Goal: Task Accomplishment & Management: Manage account settings

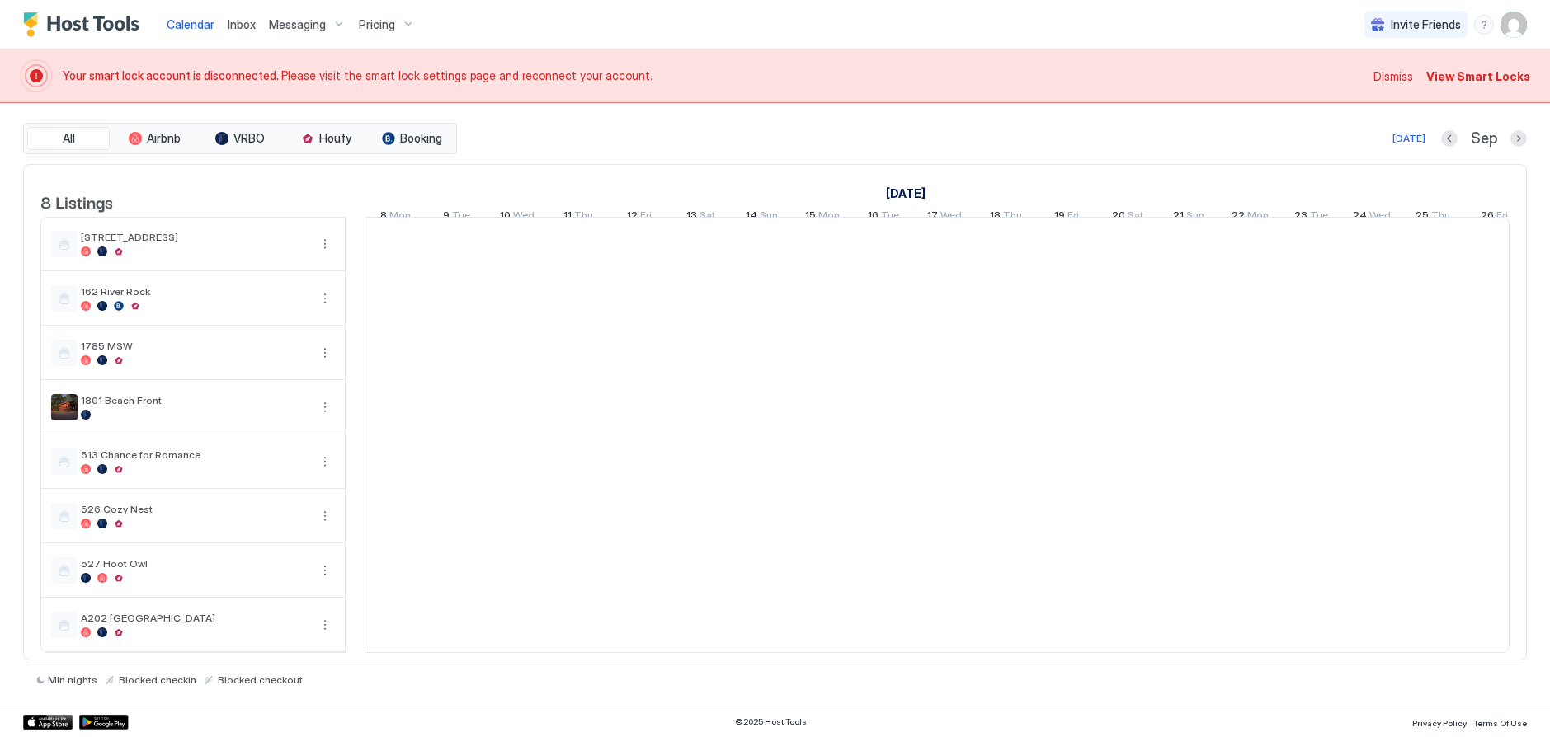
scroll to position [0, 916]
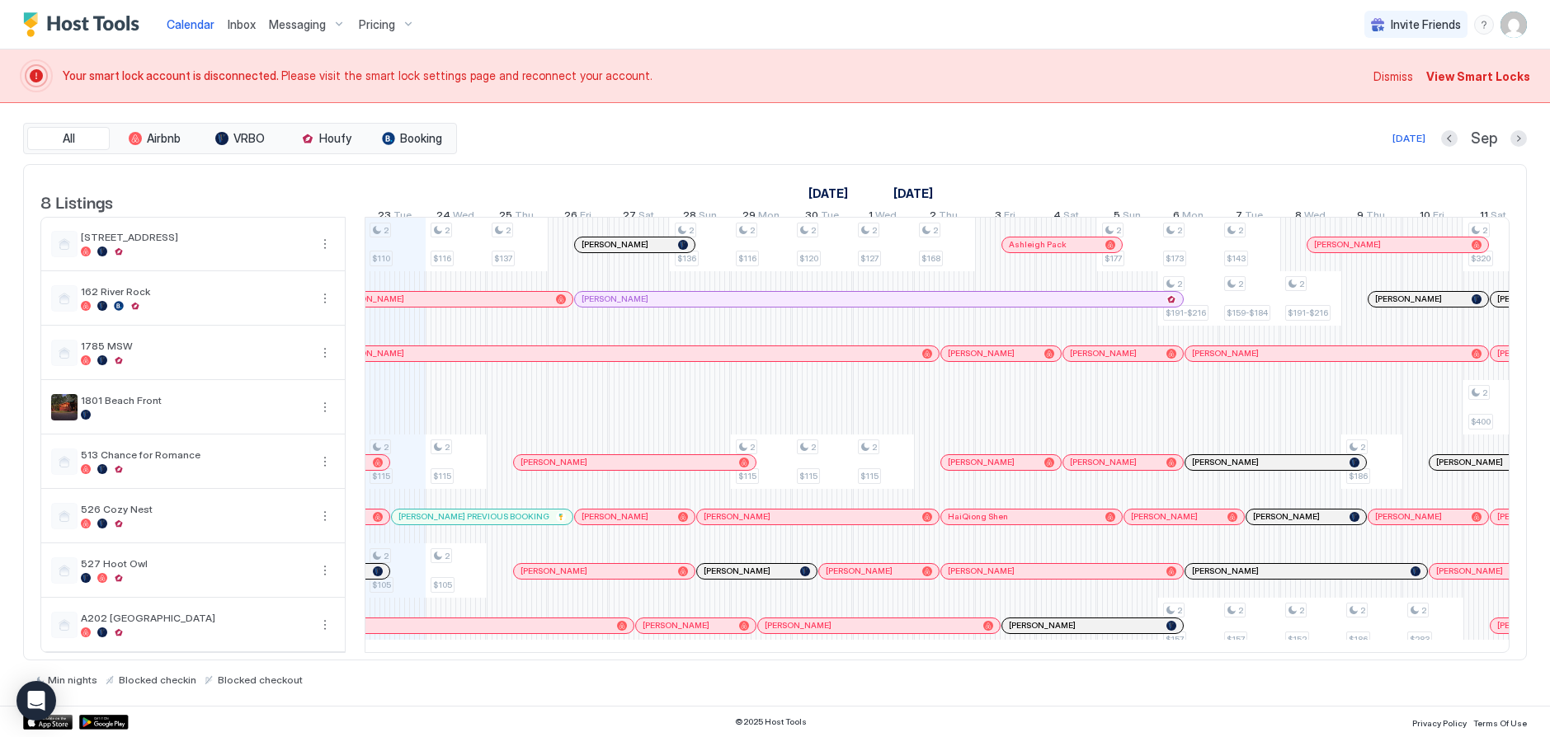
click at [1467, 79] on span "View Smart Locks" at bounding box center [1478, 76] width 104 height 17
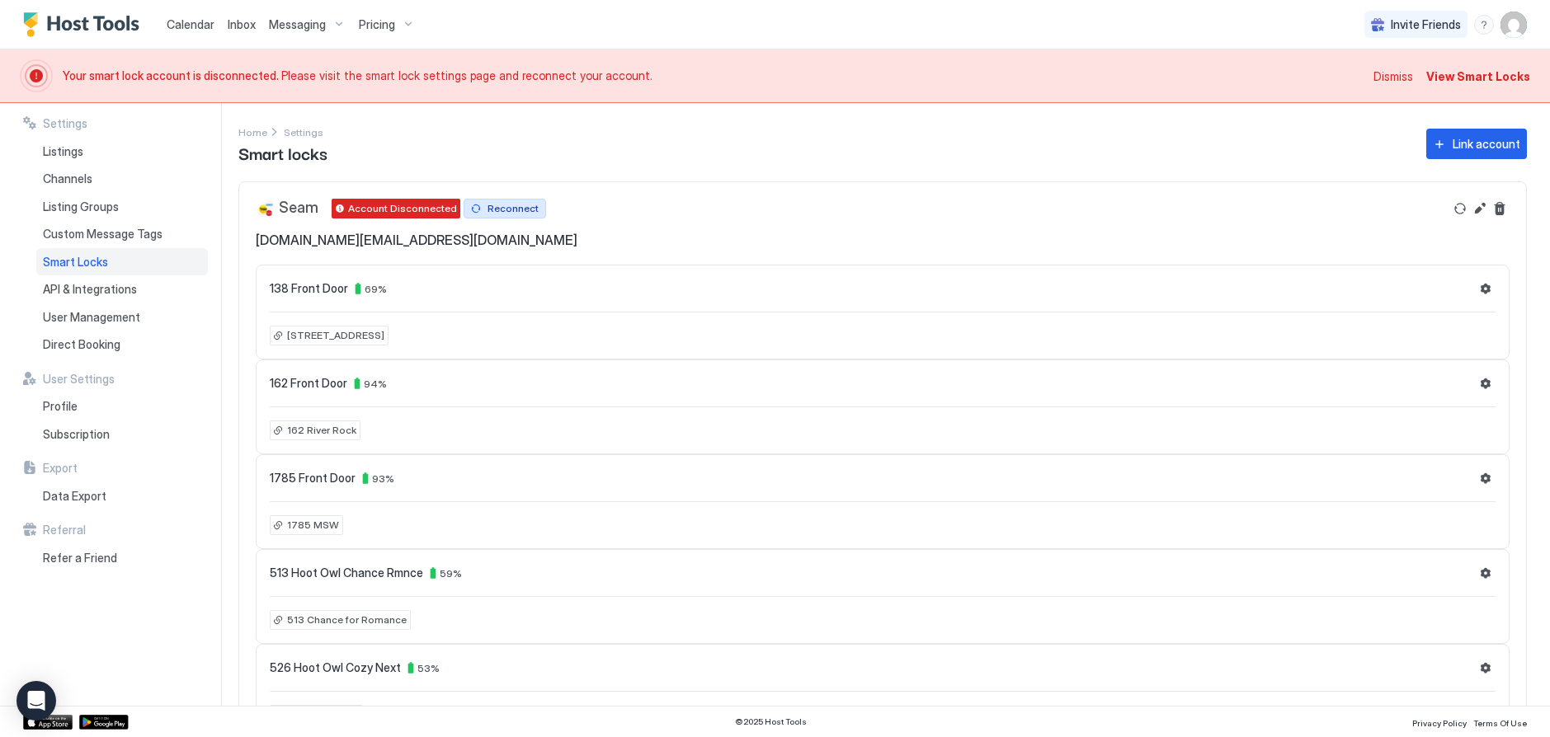
click at [520, 206] on div "Reconnect" at bounding box center [512, 208] width 51 height 15
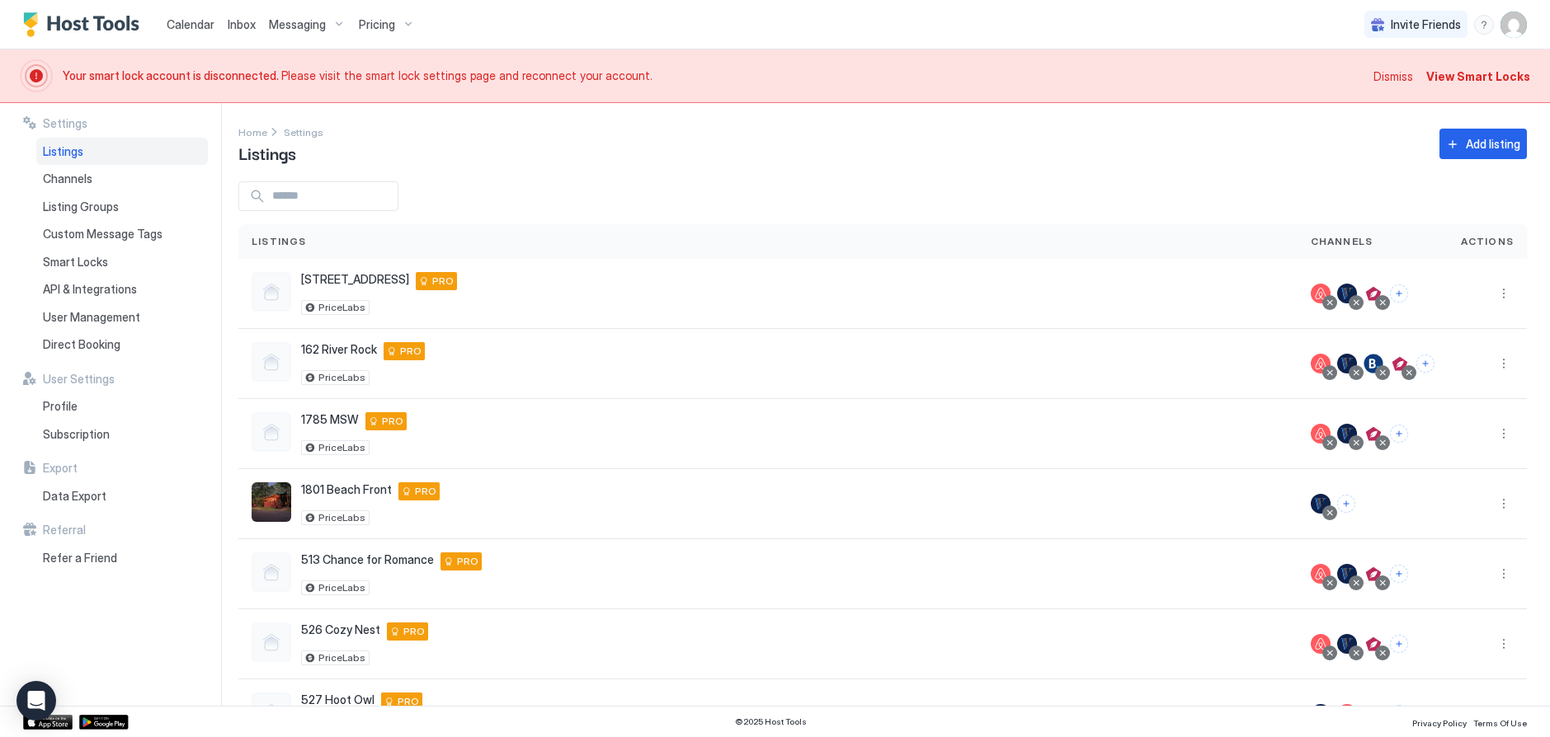
click at [1407, 74] on span "Dismiss" at bounding box center [1393, 76] width 40 height 17
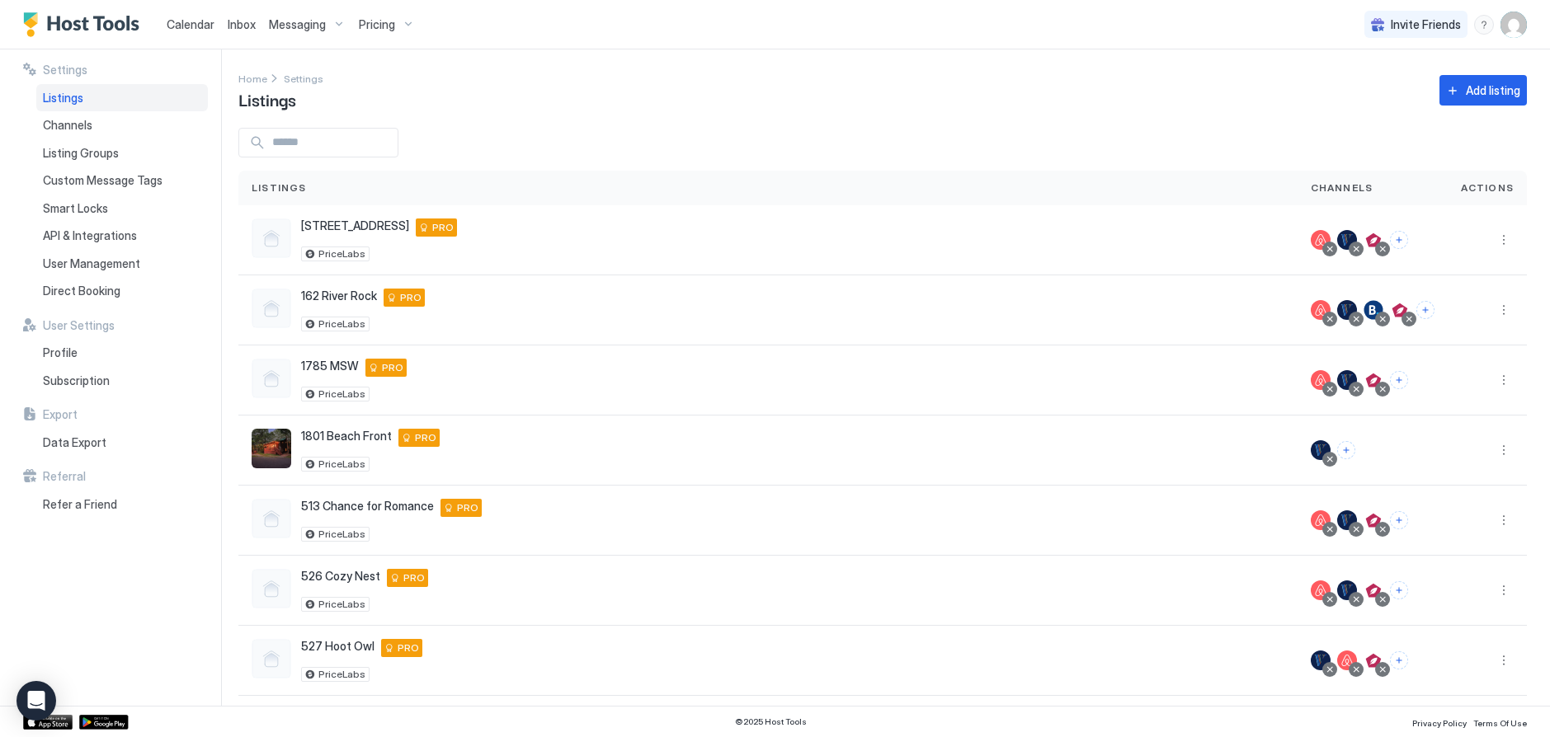
click at [196, 20] on span "Calendar" at bounding box center [191, 24] width 48 height 14
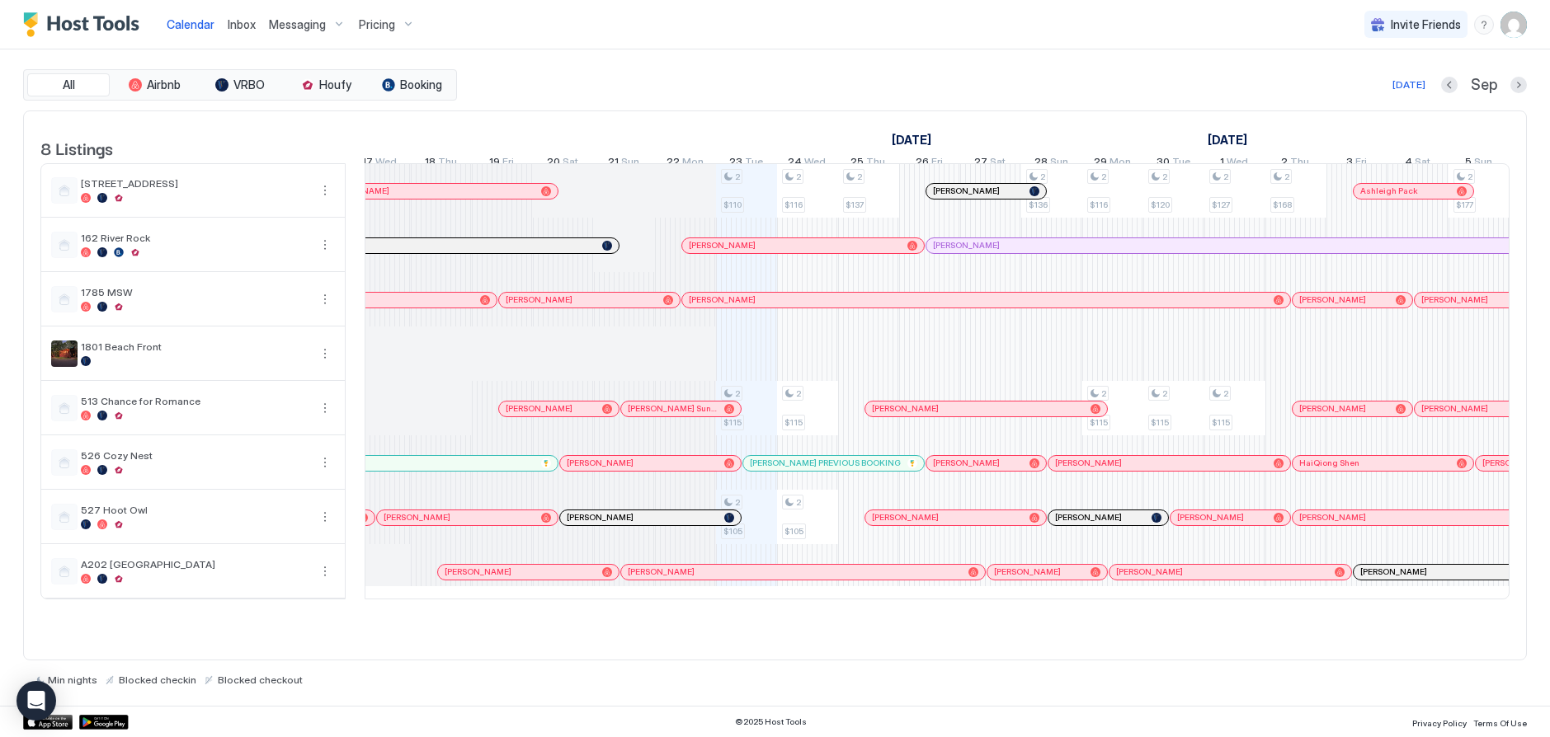
scroll to position [0, 490]
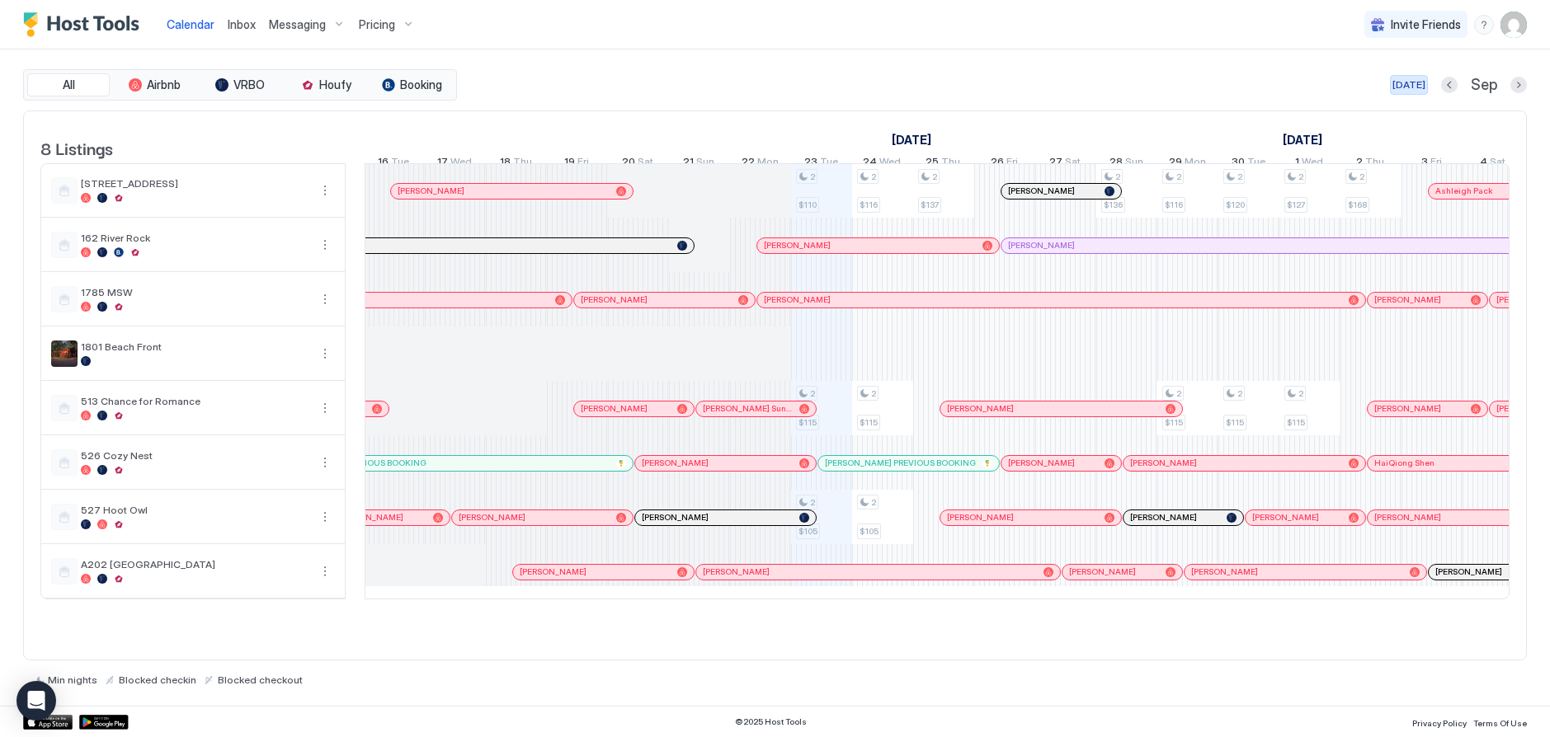
click at [1417, 81] on div "[DATE]" at bounding box center [1408, 85] width 33 height 15
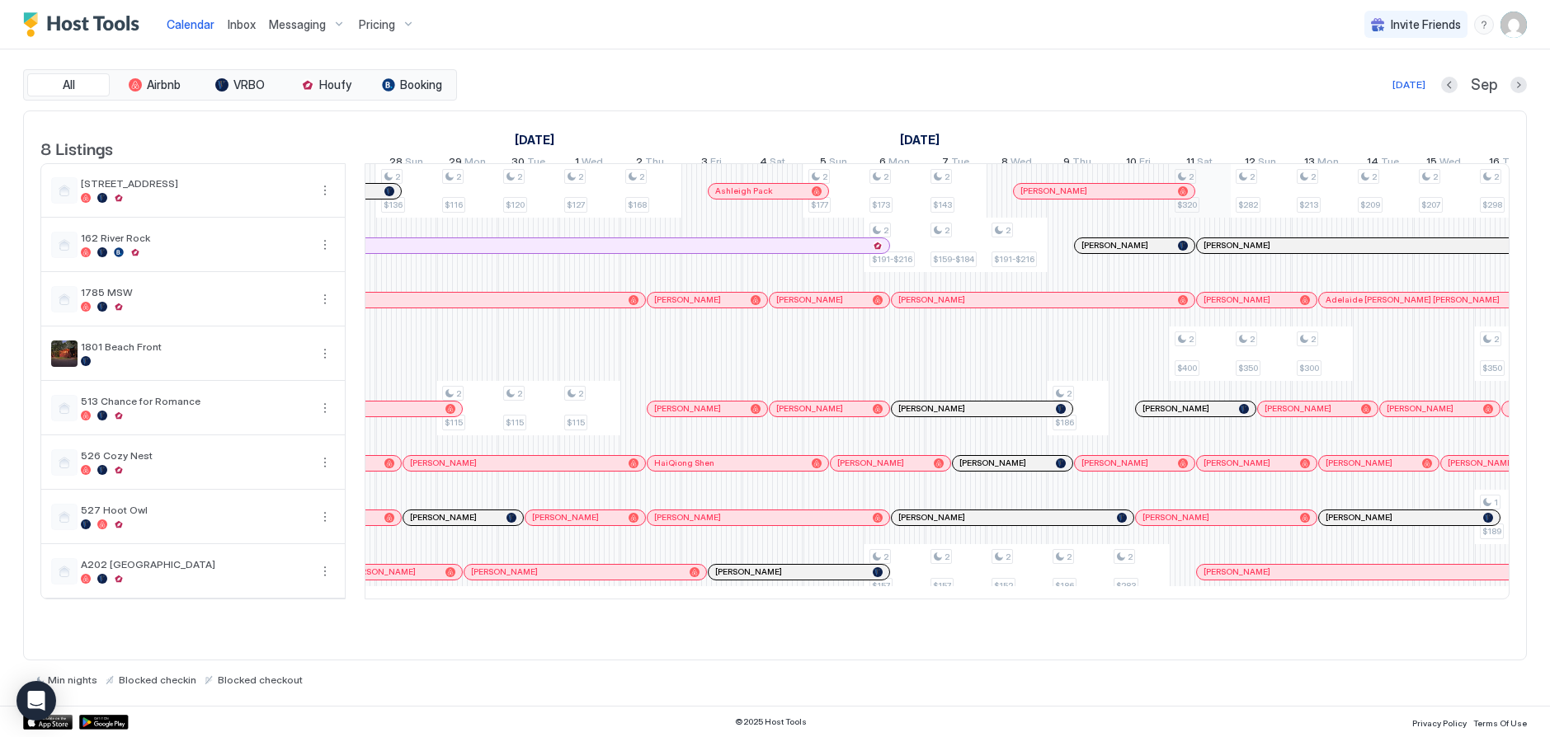
click at [1210, 212] on div "2 $110 2 $115 2 $105 2 $116 2 $115 2 $105 2 $137 2 $136 2 $116 2 $115 2 $120 2 …" at bounding box center [955, 381] width 3601 height 435
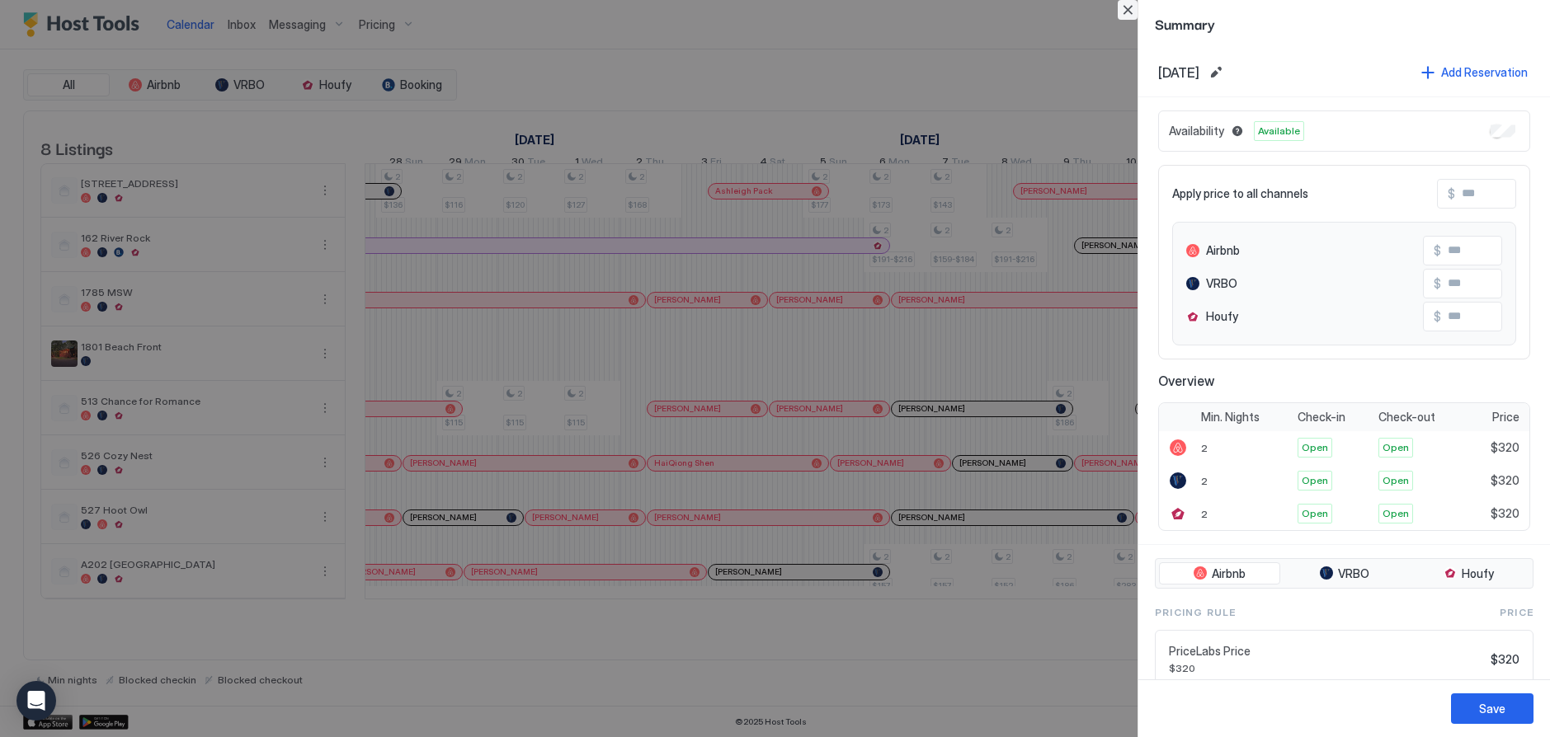
click at [1128, 11] on button "Close" at bounding box center [1128, 10] width 20 height 20
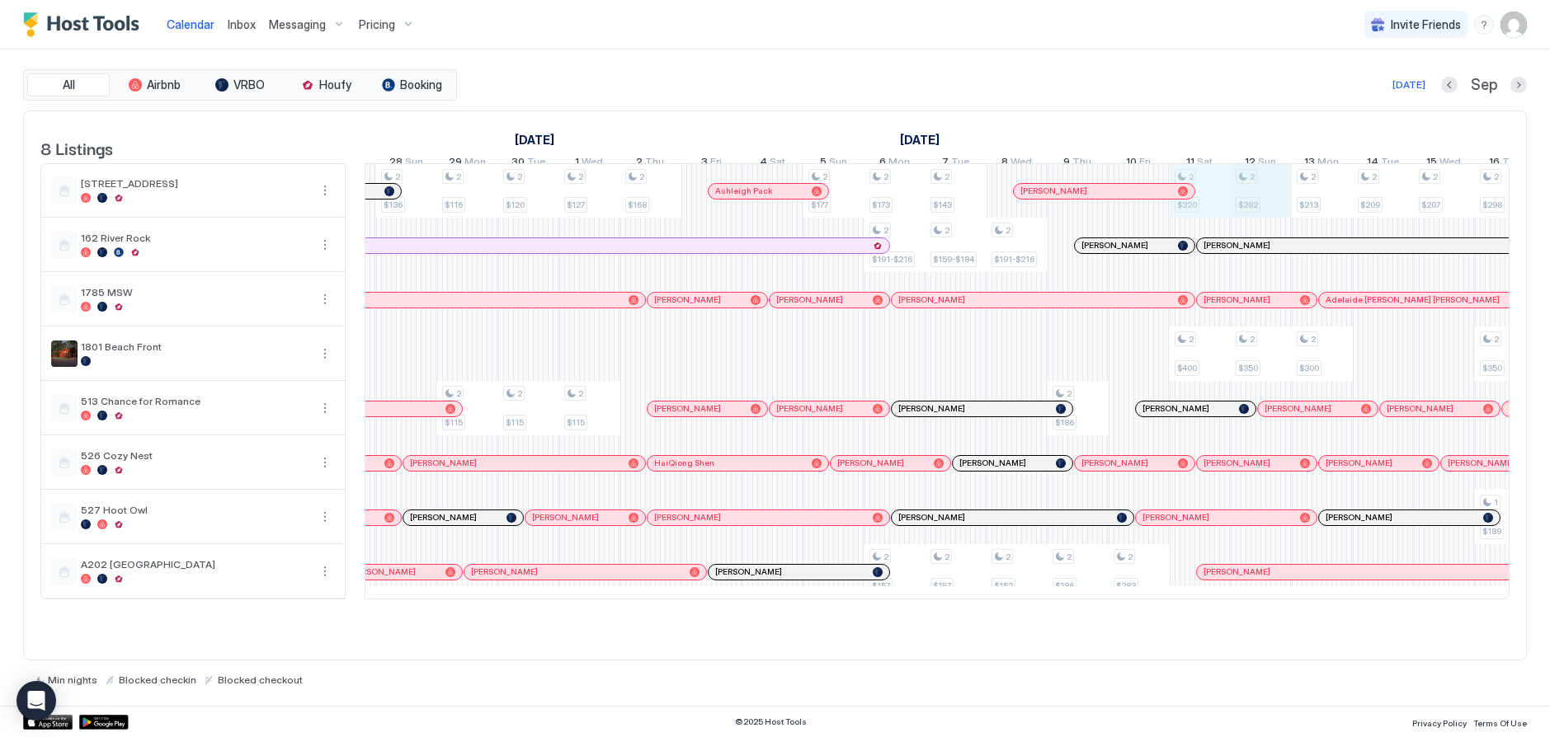
drag, startPoint x: 1206, startPoint y: 214, endPoint x: 1236, endPoint y: 216, distance: 30.6
click at [1260, 216] on div "2 $110 2 $115 2 $105 2 $116 2 $115 2 $105 2 $137 2 $136 2 $116 2 $115 2 $120 2 …" at bounding box center [955, 381] width 3601 height 435
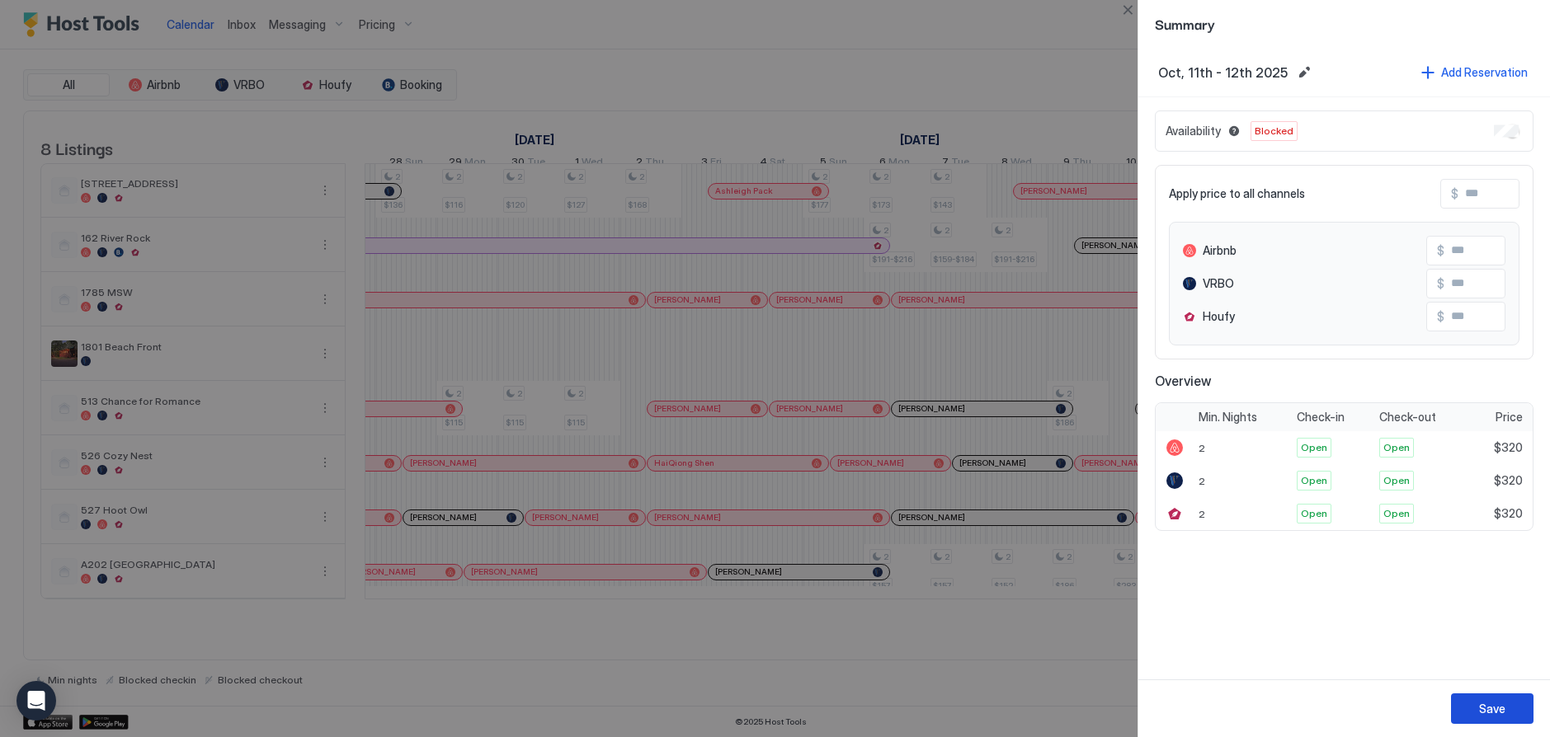
click at [1491, 705] on div "Save" at bounding box center [1492, 708] width 26 height 17
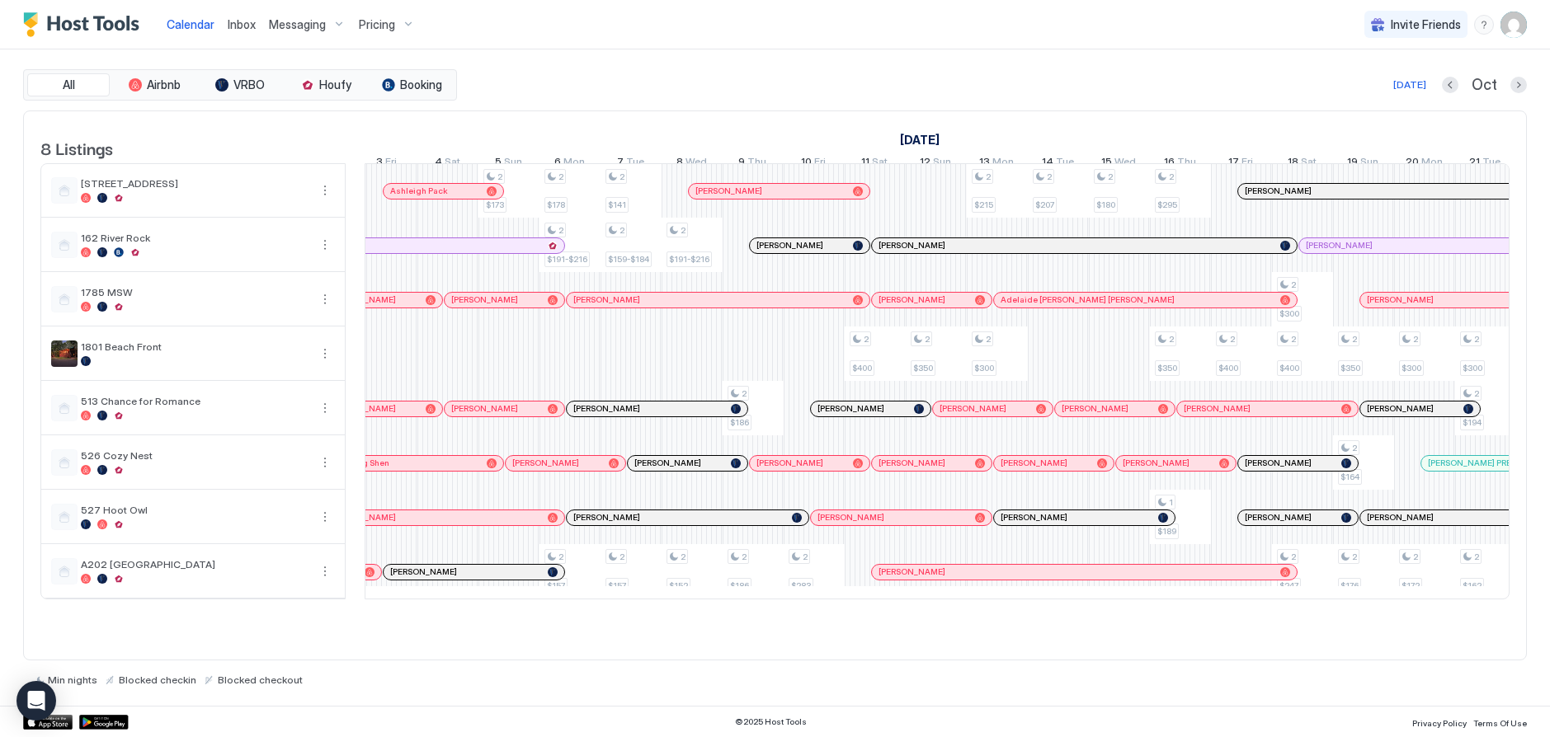
scroll to position [0, 1575]
